Goal: Task Accomplishment & Management: Manage account settings

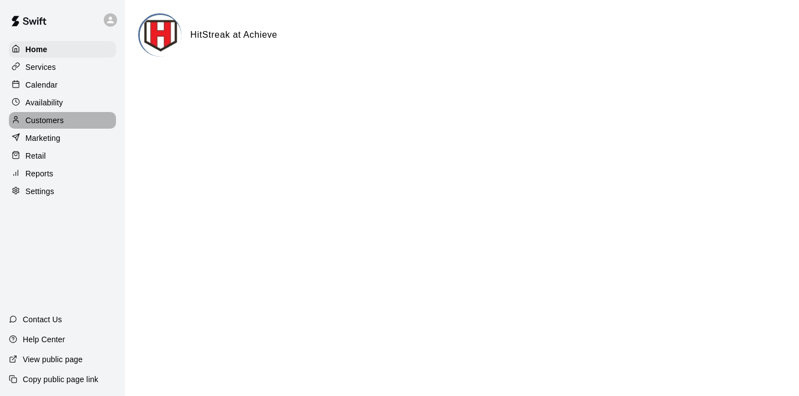
click at [52, 119] on p "Customers" at bounding box center [45, 120] width 38 height 11
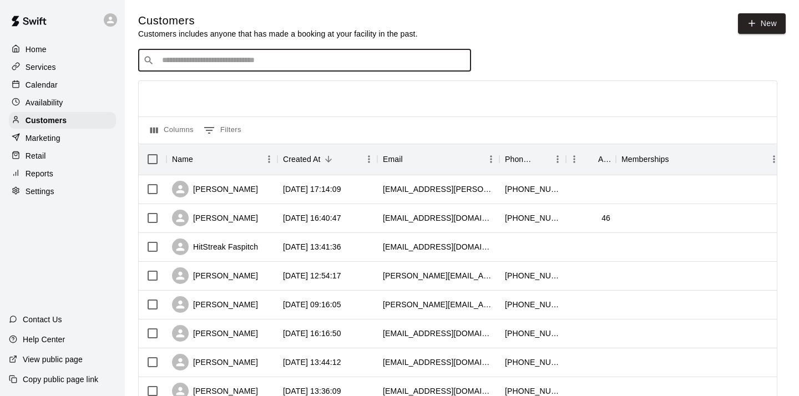
click at [305, 62] on input "Search customers by name or email" at bounding box center [312, 60] width 307 height 11
type input "*****"
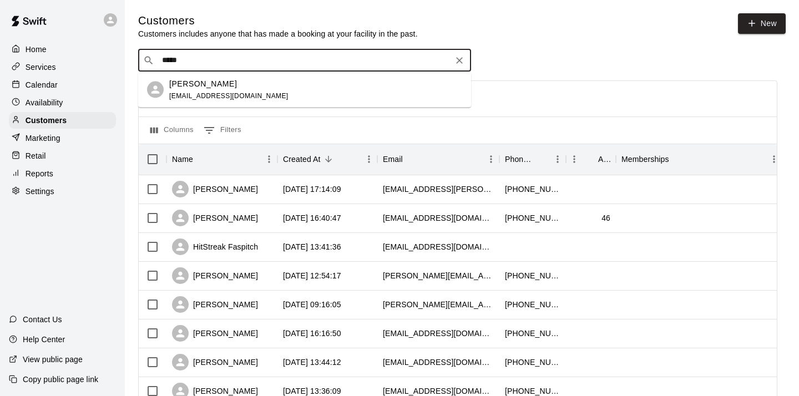
click at [192, 85] on p "[PERSON_NAME]" at bounding box center [203, 84] width 68 height 12
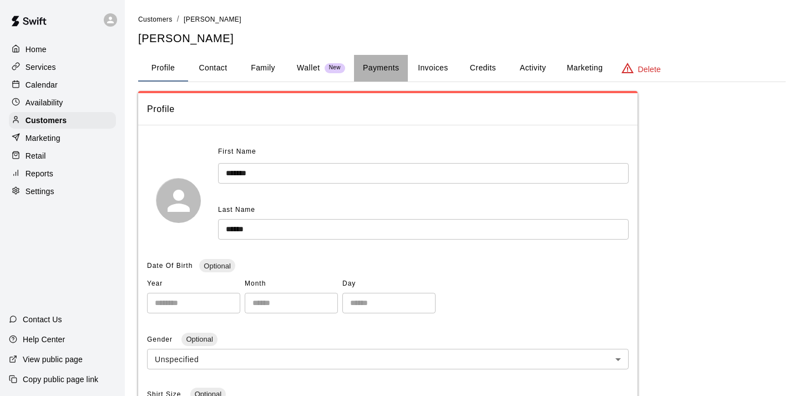
click at [377, 66] on button "Payments" at bounding box center [381, 68] width 54 height 27
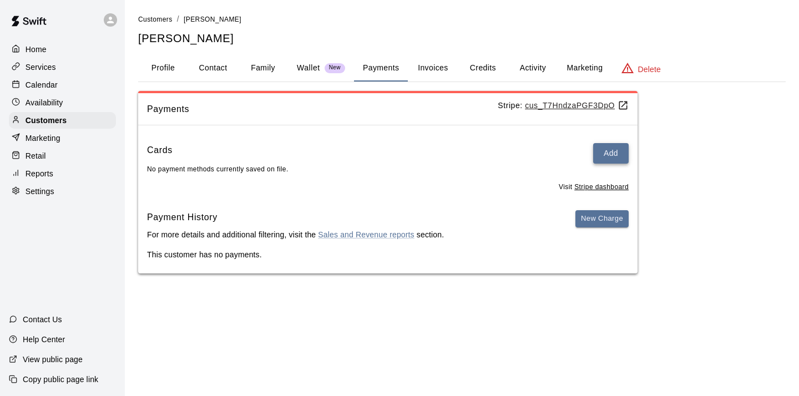
click at [607, 155] on button "Add" at bounding box center [610, 153] width 35 height 21
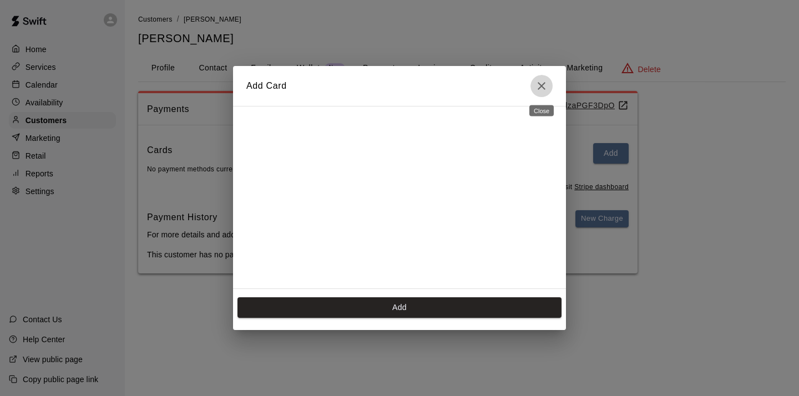
click at [541, 84] on icon "Close" at bounding box center [541, 85] width 13 height 13
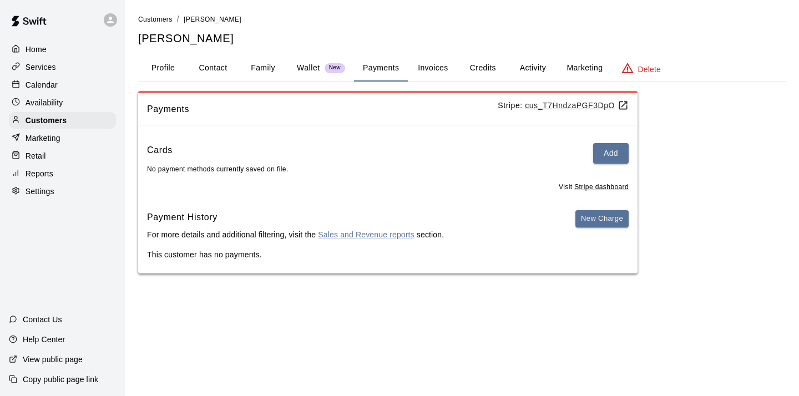
click at [167, 67] on button "Profile" at bounding box center [163, 68] width 50 height 27
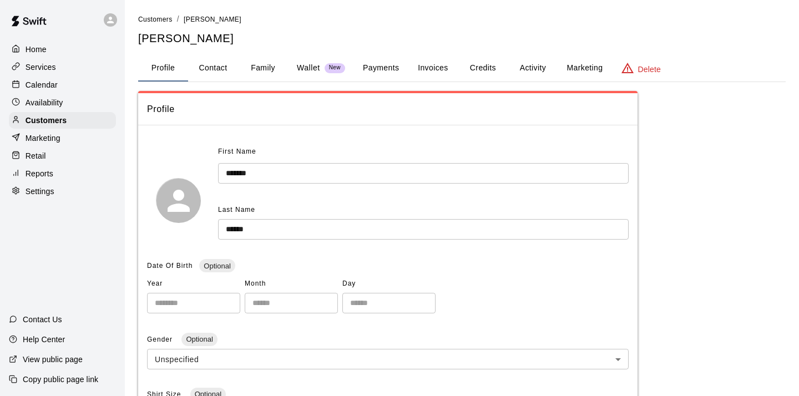
click at [258, 65] on button "Family" at bounding box center [263, 68] width 50 height 27
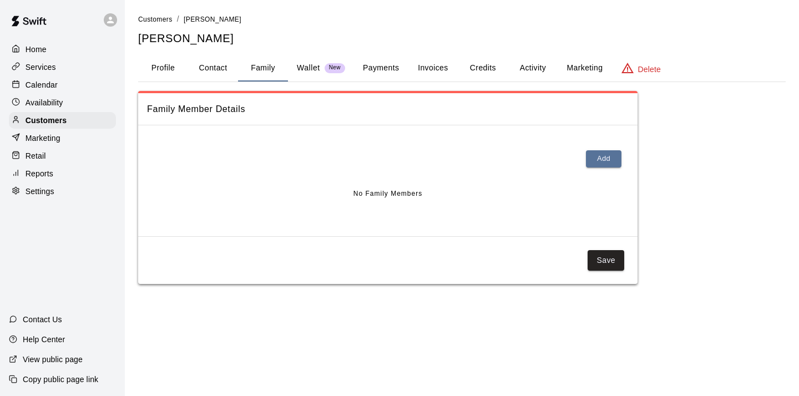
click at [162, 68] on button "Profile" at bounding box center [163, 68] width 50 height 27
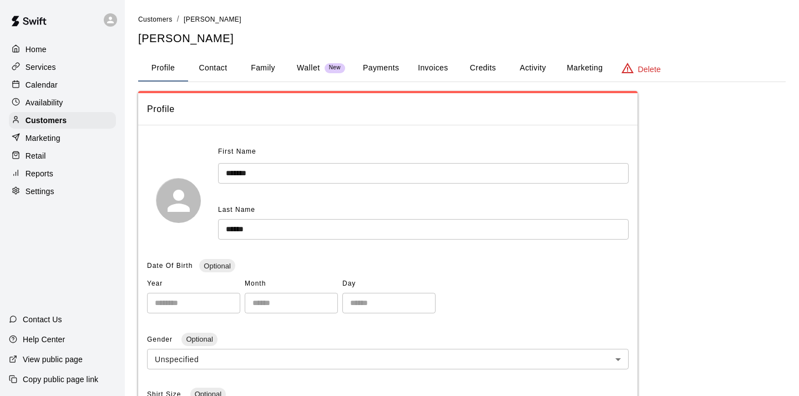
click at [261, 67] on button "Family" at bounding box center [263, 68] width 50 height 27
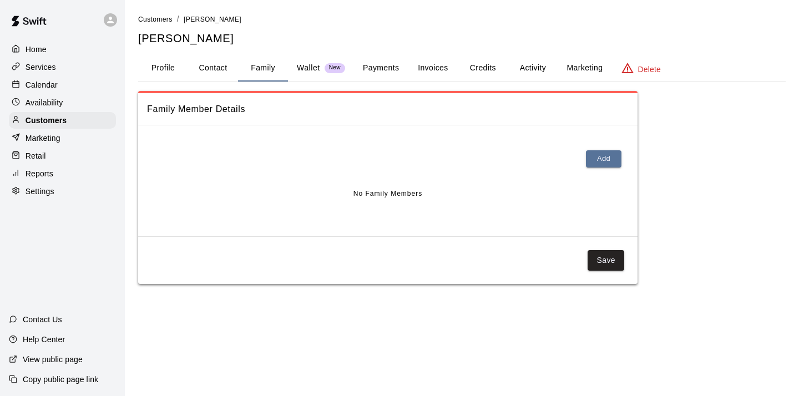
click at [385, 63] on button "Payments" at bounding box center [381, 68] width 54 height 27
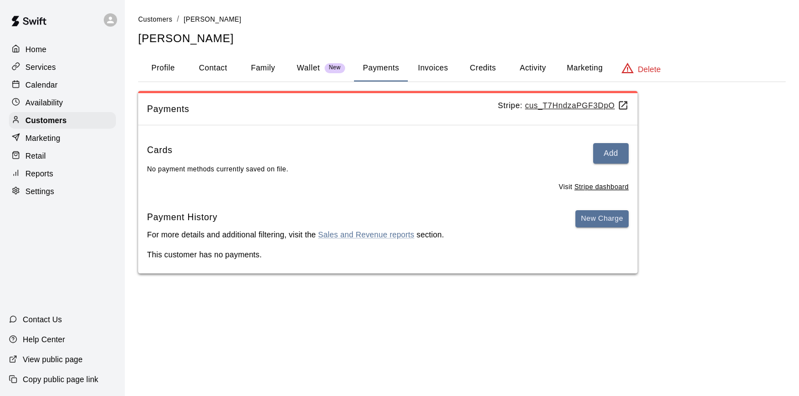
click at [476, 67] on button "Credits" at bounding box center [483, 68] width 50 height 27
